Goal: Task Accomplishment & Management: Complete application form

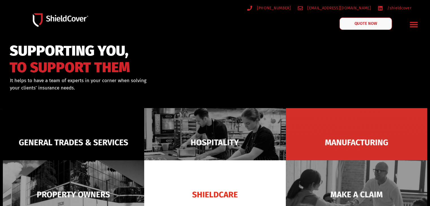
click at [366, 24] on span "QUOTE NOW" at bounding box center [365, 24] width 23 height 4
drag, startPoint x: 363, startPoint y: 28, endPoint x: 358, endPoint y: 26, distance: 5.5
click at [363, 28] on link "QUOTE NOW" at bounding box center [365, 24] width 53 height 12
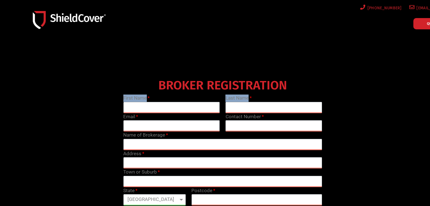
drag, startPoint x: 406, startPoint y: 87, endPoint x: 386, endPoint y: 102, distance: 25.6
click at [386, 102] on div "BROKER REGISTRATION First Name Last Name Email Contact Number Name of Brokerage…" at bounding box center [222, 159] width 409 height 164
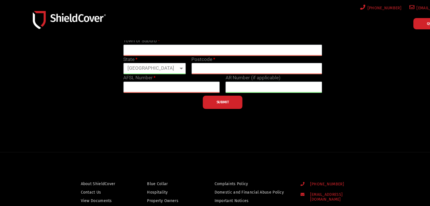
scroll to position [141, 0]
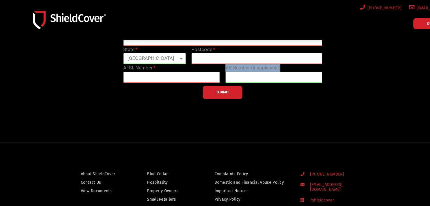
drag, startPoint x: 404, startPoint y: 76, endPoint x: 379, endPoint y: 78, distance: 25.5
click at [368, 74] on div "BROKER REGISTRATION First Name Last Name Email Contact Number Name of Brokerage…" at bounding box center [222, 17] width 409 height 164
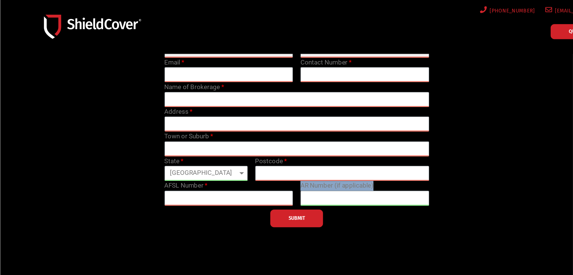
scroll to position [0, 0]
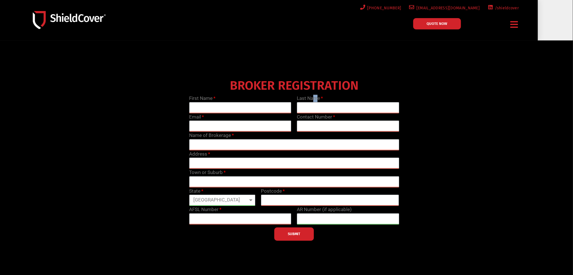
drag, startPoint x: 411, startPoint y: 0, endPoint x: 424, endPoint y: 93, distance: 93.7
click at [424, 93] on div "BROKER REGISTRATION First Name Last Name Email Contact Number Name of Brokerage…" at bounding box center [295, 159] width 432 height 164
click at [430, 23] on icon "Menu Toggle" at bounding box center [515, 24] width 8 height 9
click at [430, 26] on icon "Menu Toggle" at bounding box center [515, 24] width 8 height 9
click at [225, 100] on div "First Name" at bounding box center [240, 104] width 108 height 19
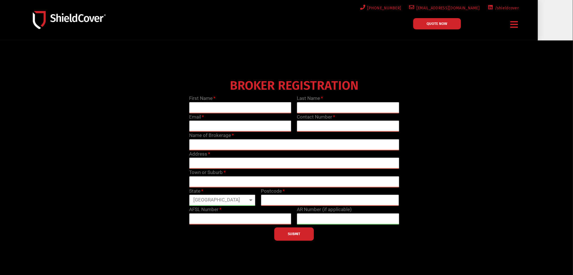
click at [225, 105] on input "text" at bounding box center [240, 107] width 102 height 11
type input "Anush"
type input "Kumar"
type input "anush.kumar@wgib.com.au"
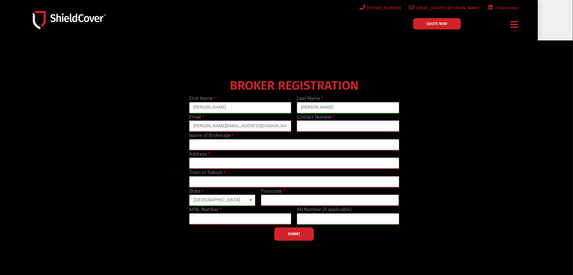
click at [315, 127] on input "text" at bounding box center [348, 125] width 102 height 11
type input "0435549767"
click at [244, 146] on input "text" at bounding box center [294, 144] width 210 height 11
type input "Insurisk Solutions Pty Ltd"
click at [216, 168] on input "text" at bounding box center [294, 163] width 210 height 11
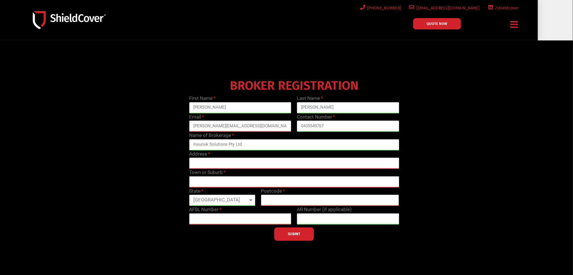
click at [234, 202] on select "Queensland New South Wales Northern Territory South Australia Tasmania Victoria…" at bounding box center [222, 200] width 66 height 11
select select "NSW"
click at [189, 195] on select "Queensland New South Wales Northern Territory South Australia Tasmania Victoria…" at bounding box center [222, 200] width 66 height 11
click at [280, 202] on input "text" at bounding box center [330, 200] width 138 height 11
click at [259, 202] on div "SUBMIT" at bounding box center [294, 233] width 216 height 16
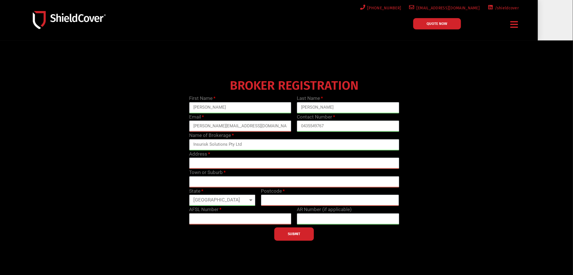
click at [260, 202] on input "text" at bounding box center [240, 218] width 102 height 11
click at [232, 202] on input "text" at bounding box center [240, 218] width 102 height 11
type input "233750"
click at [229, 163] on input "text" at bounding box center [294, 163] width 210 height 11
paste input "28 Ritchie Street, Riverstone NSW 2765"
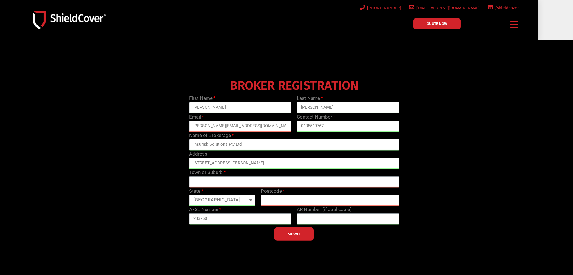
type input "28 Ritchie Street, Riverstone NSW 2765"
click at [221, 183] on input "text" at bounding box center [294, 181] width 210 height 11
type input "Riverstone"
click at [274, 193] on label "Postcode" at bounding box center [273, 191] width 24 height 7
click at [286, 202] on input "text" at bounding box center [330, 200] width 138 height 11
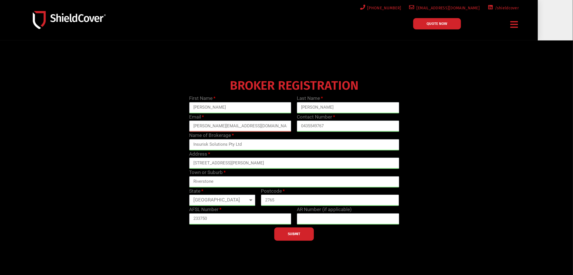
type input "2765"
click at [293, 163] on input "28 Ritchie Street, Riverstone NSW 2765" at bounding box center [294, 163] width 210 height 11
type input "28 Ritchie Street"
click at [297, 202] on span "SUBMIT" at bounding box center [294, 233] width 12 height 1
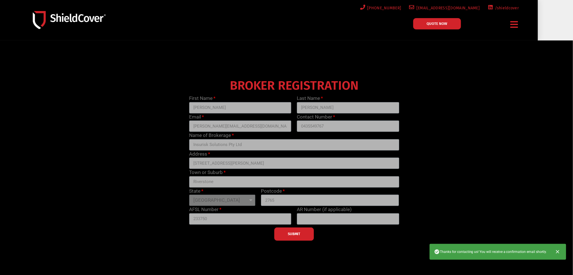
click at [0, 106] on section "BROKER REGISTRATION First Name Anush Last Name Kumar Email anush.kumar@wgib.com…" at bounding box center [286, 162] width 573 height 244
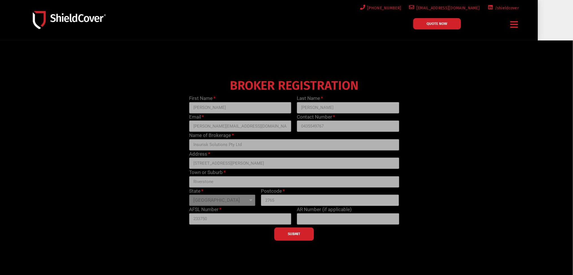
click at [430, 29] on link "QUOTE NOW" at bounding box center [438, 23] width 48 height 11
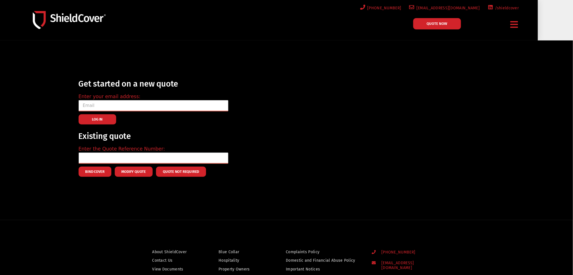
type input "anush.kumar@wgib.com.au"
click at [100, 120] on span "LOG IN" at bounding box center [97, 119] width 11 height 1
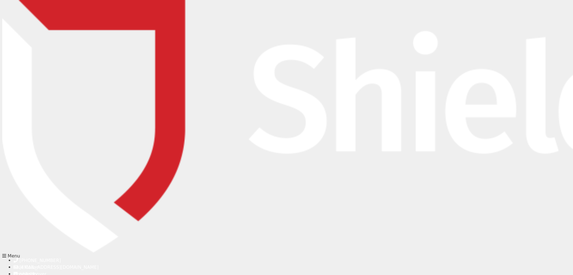
type input "sherina"
type input "Sherina.Fathima@wgib.com.au"
type input "0435549767"
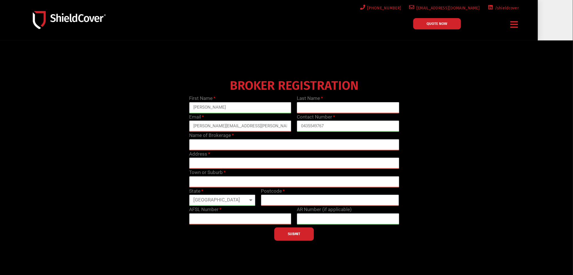
click at [312, 108] on input "text" at bounding box center [348, 107] width 102 height 11
click at [333, 107] on input "text" at bounding box center [348, 107] width 102 height 11
type input "fathima"
click at [210, 146] on input "text" at bounding box center [294, 144] width 210 height 11
type input "Insurisk Solutions Pty Ltd"
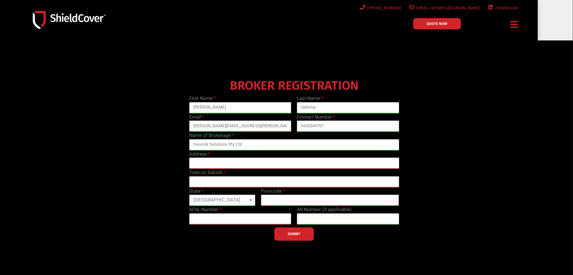
click at [236, 165] on input "text" at bounding box center [294, 163] width 210 height 11
click at [218, 164] on input "text" at bounding box center [294, 163] width 210 height 11
paste input "28 Ritchie Street, Riverstone NSW 2765"
click at [286, 165] on input "28 Ritchie Street, Riverstone NSW 2765" at bounding box center [294, 163] width 210 height 11
type input "28 Ritchie Street, Riverstone NSW 2765"
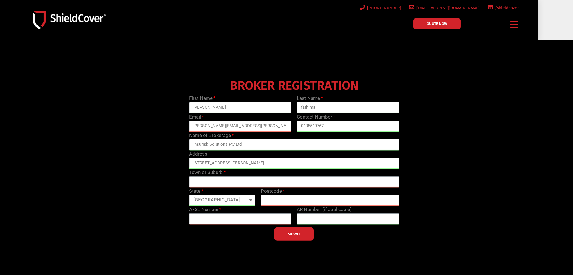
click at [283, 205] on input "text" at bounding box center [330, 200] width 138 height 11
type input "2765"
click at [284, 160] on input "28 Ritchie Street, Riverstone NSW 2765" at bounding box center [294, 163] width 210 height 11
drag, startPoint x: 280, startPoint y: 163, endPoint x: 225, endPoint y: 163, distance: 54.6
click at [225, 163] on input "28 Ritchie Street, Riverstone" at bounding box center [294, 163] width 210 height 11
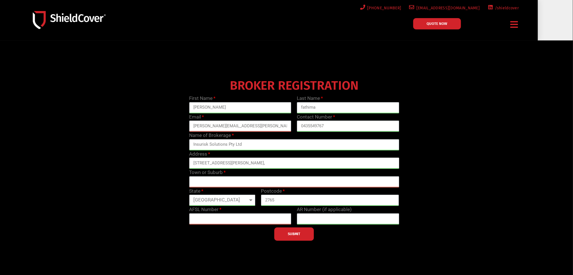
type input "28 Ritchie Street,"
click at [213, 179] on input "text" at bounding box center [294, 181] width 210 height 11
paste input "Riverstone"
type input "Riverstone"
drag, startPoint x: 216, startPoint y: 197, endPoint x: 219, endPoint y: 208, distance: 11.7
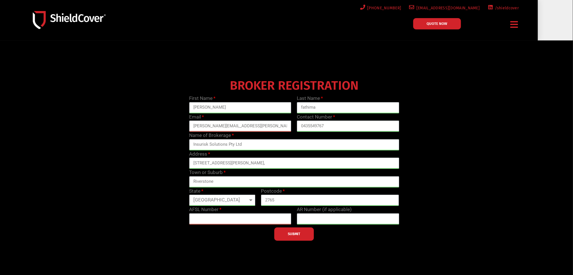
click at [216, 197] on select "Queensland New South Wales Northern Territory South Australia Tasmania Victoria…" at bounding box center [222, 200] width 66 height 11
select select "NSW"
click at [189, 195] on select "Queensland New South Wales Northern Territory South Australia Tasmania Victoria…" at bounding box center [222, 200] width 66 height 11
click at [220, 219] on input "text" at bounding box center [240, 218] width 102 height 11
type input "233750"
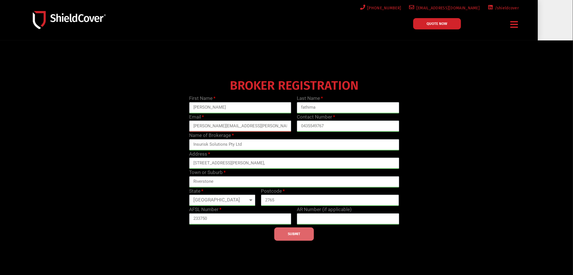
click at [288, 234] on span "SUBMIT" at bounding box center [294, 233] width 12 height 1
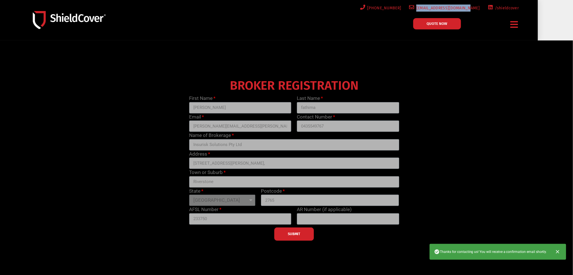
drag, startPoint x: 483, startPoint y: 8, endPoint x: 432, endPoint y: 7, distance: 50.6
click at [432, 7] on ul "(07) 3510 9535 hello@shieldcover.com.au /shieldcover" at bounding box center [391, 8] width 263 height 7
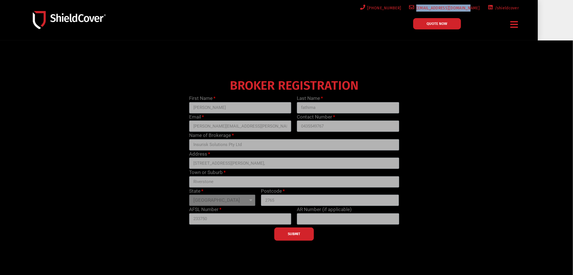
copy span "[EMAIL_ADDRESS][DOMAIN_NAME]"
click at [501, 8] on span "/shieldcover" at bounding box center [506, 8] width 26 height 7
